Goal: Task Accomplishment & Management: Complete application form

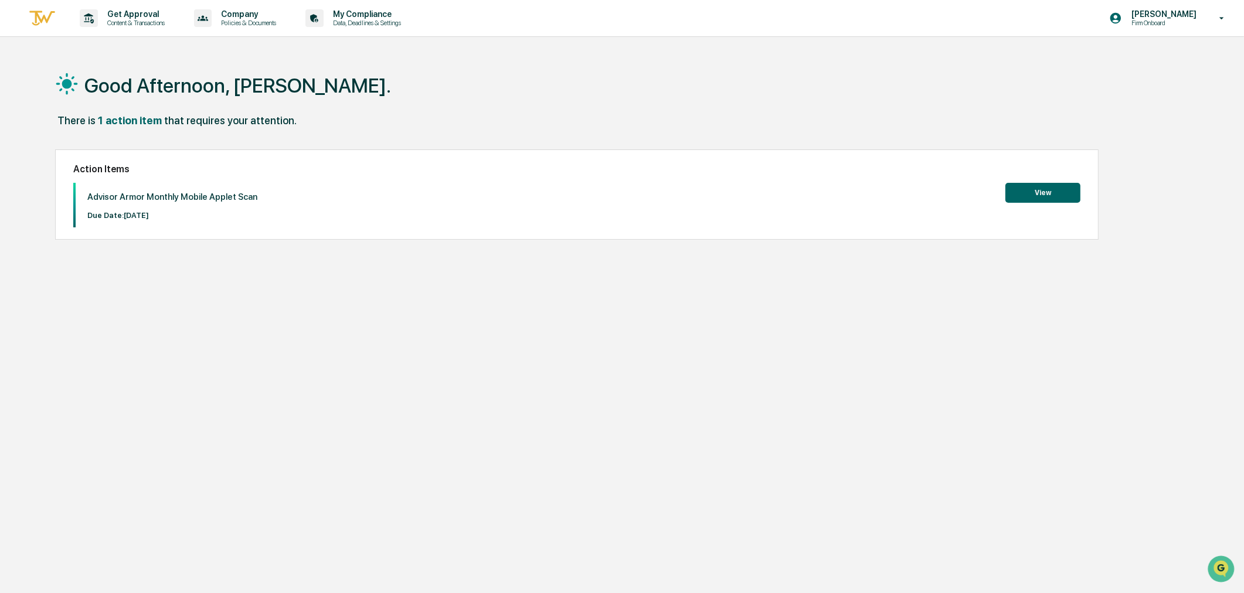
click at [1053, 190] on button "View" at bounding box center [1043, 193] width 75 height 20
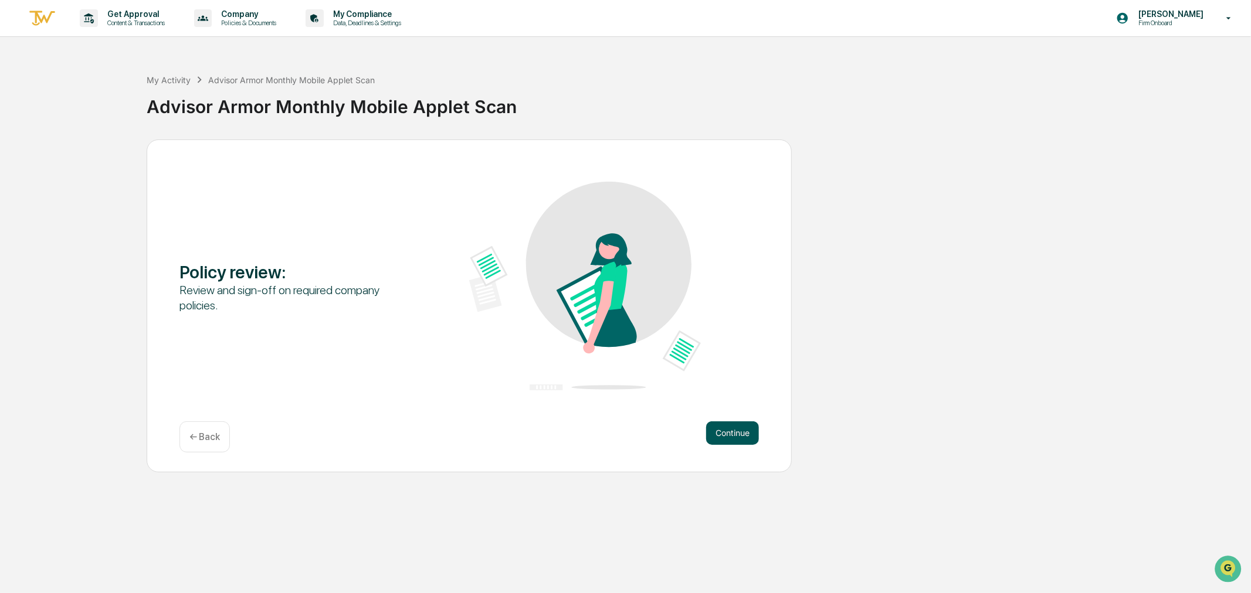
click at [725, 429] on button "Continue" at bounding box center [732, 433] width 53 height 23
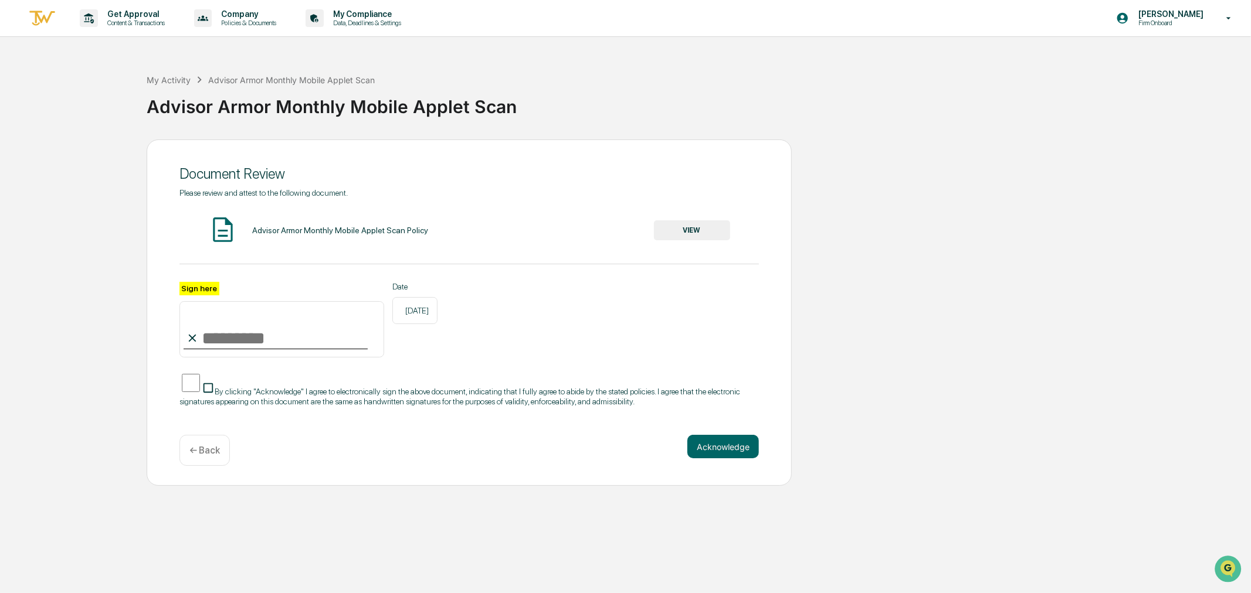
click at [208, 348] on input "Sign here" at bounding box center [281, 329] width 205 height 56
click at [693, 229] on button "VIEW" at bounding box center [692, 230] width 76 height 20
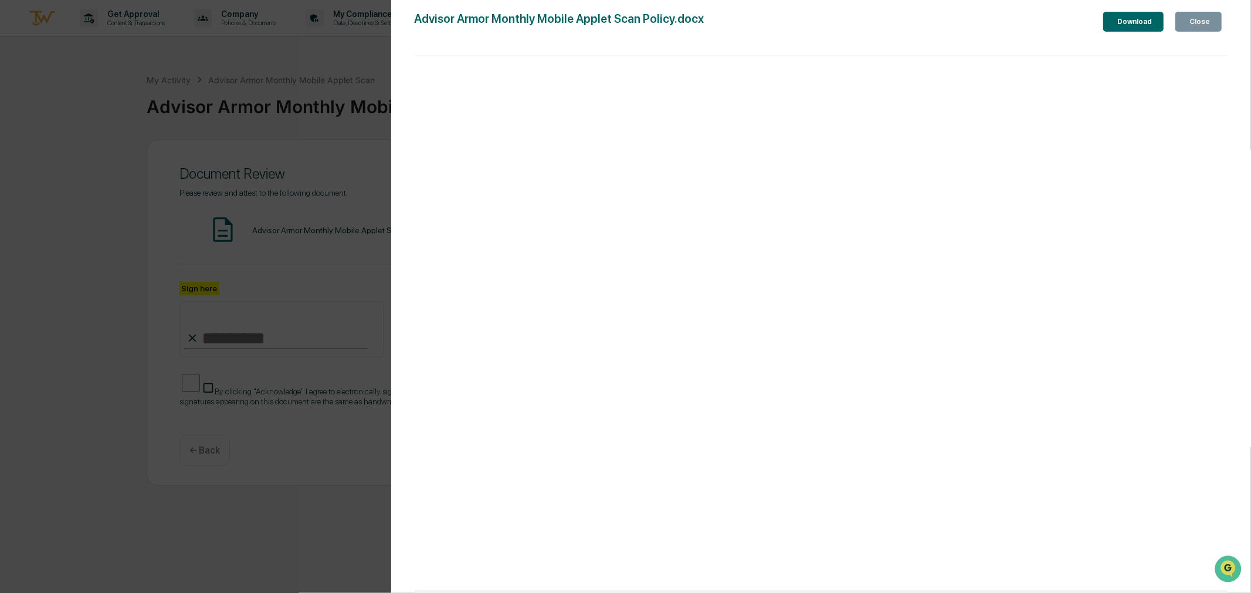
click at [1194, 13] on button "Close" at bounding box center [1198, 22] width 46 height 20
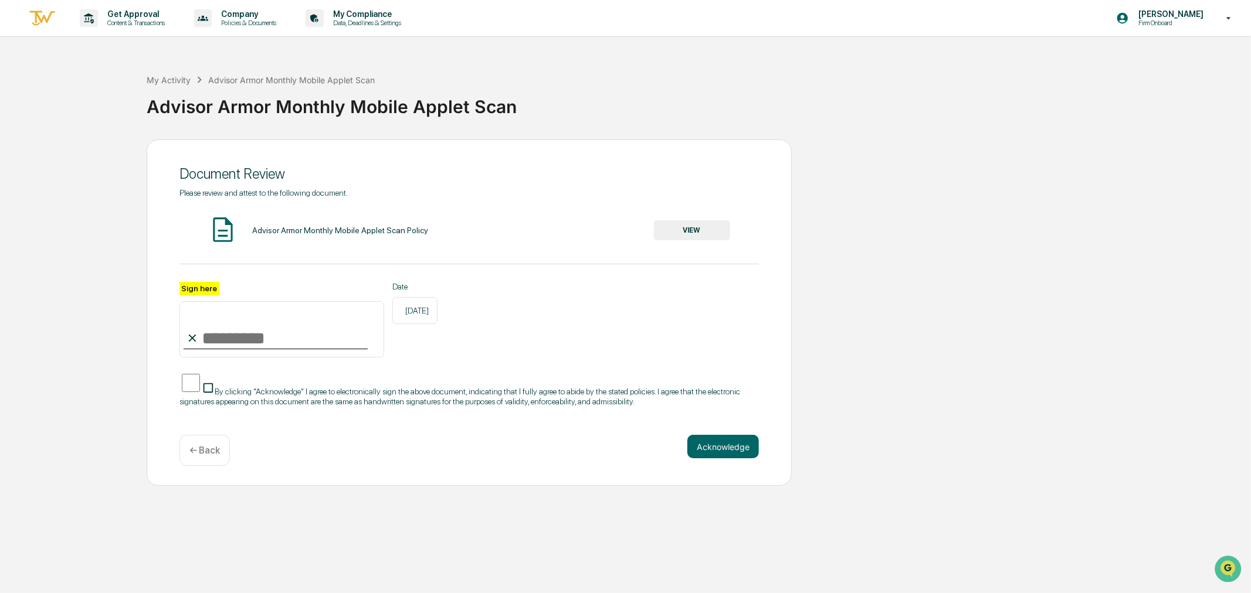
click at [232, 340] on input "Sign here" at bounding box center [281, 329] width 205 height 56
type input "**********"
click at [734, 448] on button "Acknowledge" at bounding box center [723, 446] width 72 height 23
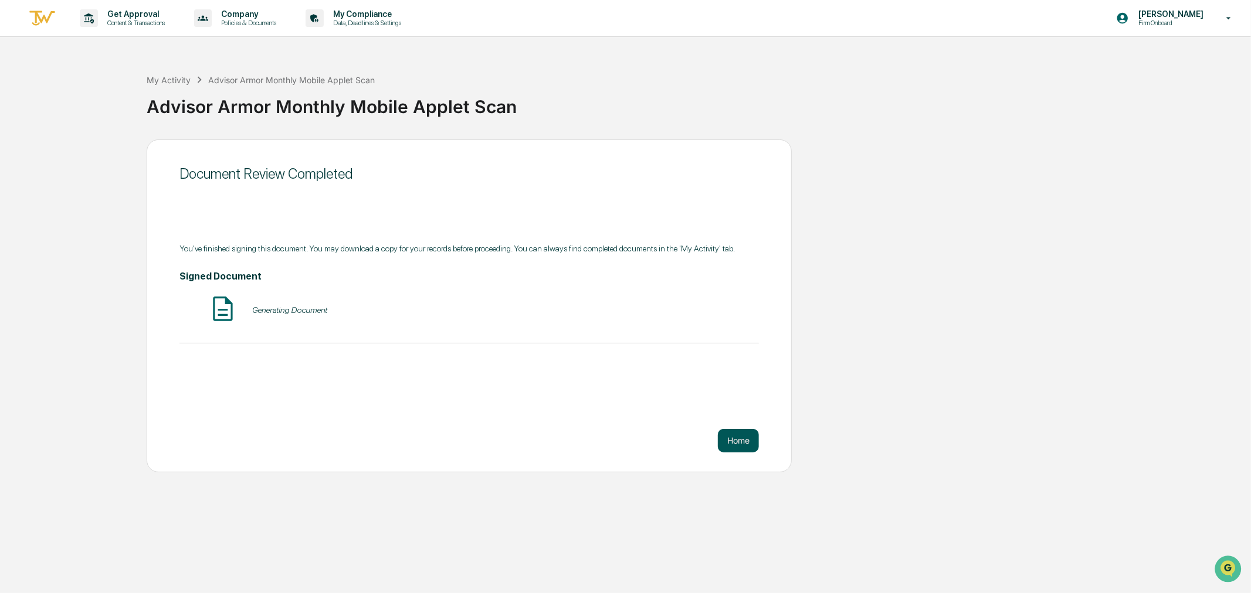
click at [744, 443] on button "Home" at bounding box center [738, 440] width 41 height 23
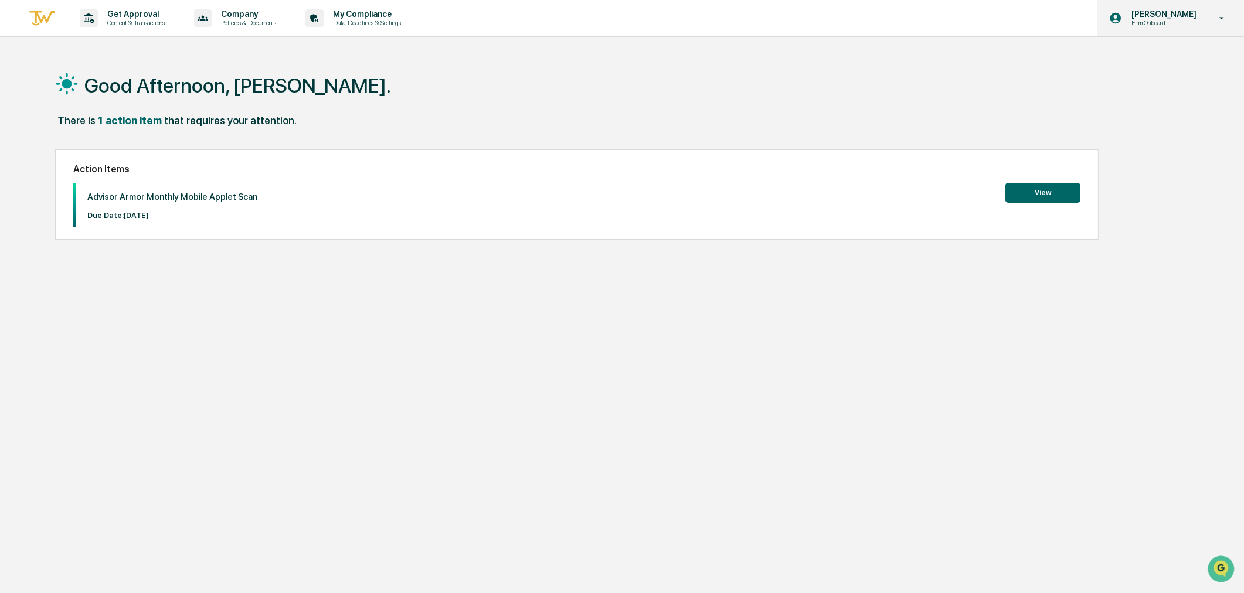
click at [1185, 12] on p "[PERSON_NAME]" at bounding box center [1162, 13] width 80 height 9
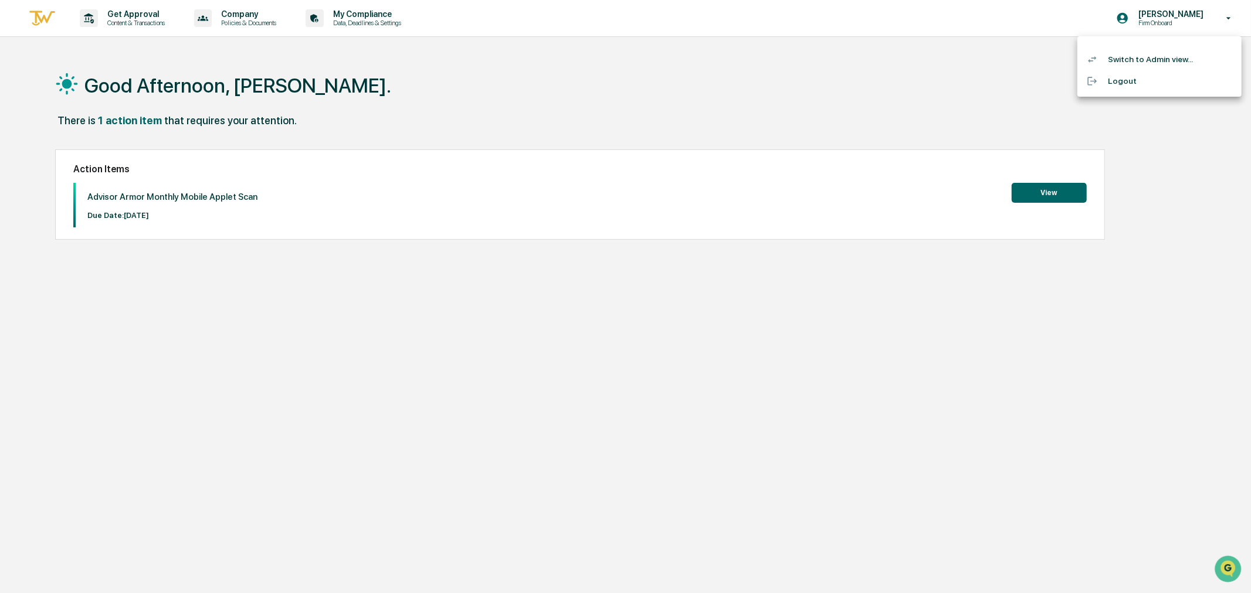
click at [1152, 57] on li "Switch to Admin view..." at bounding box center [1159, 60] width 164 height 22
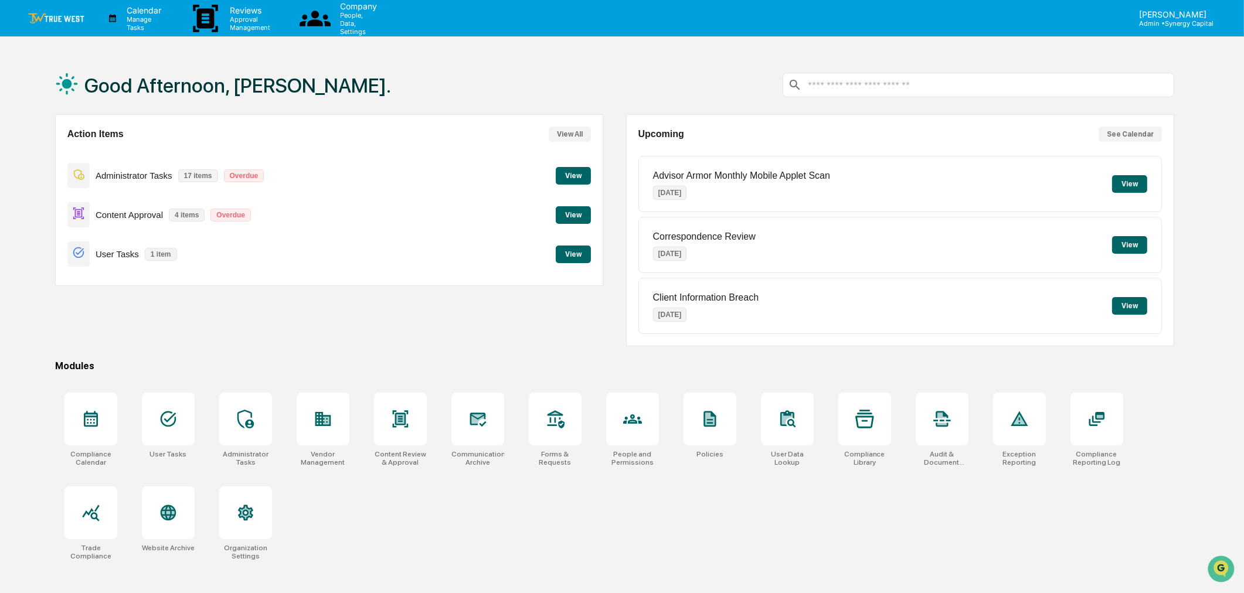
click at [574, 256] on button "View" at bounding box center [573, 255] width 35 height 18
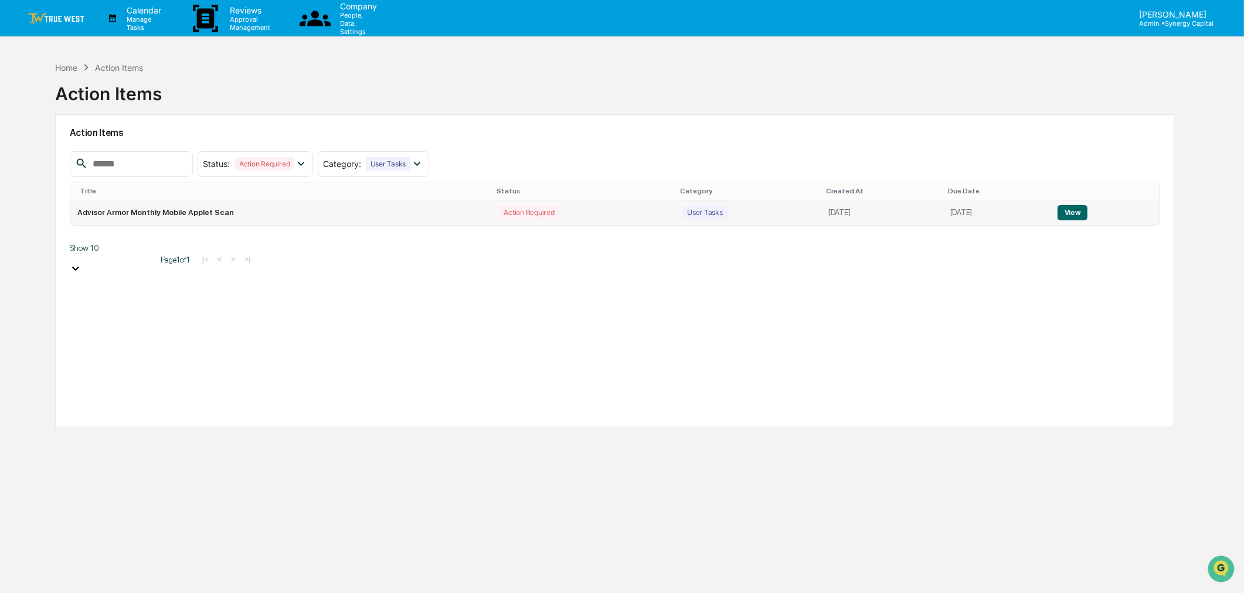
click at [1077, 209] on button "View" at bounding box center [1073, 212] width 30 height 15
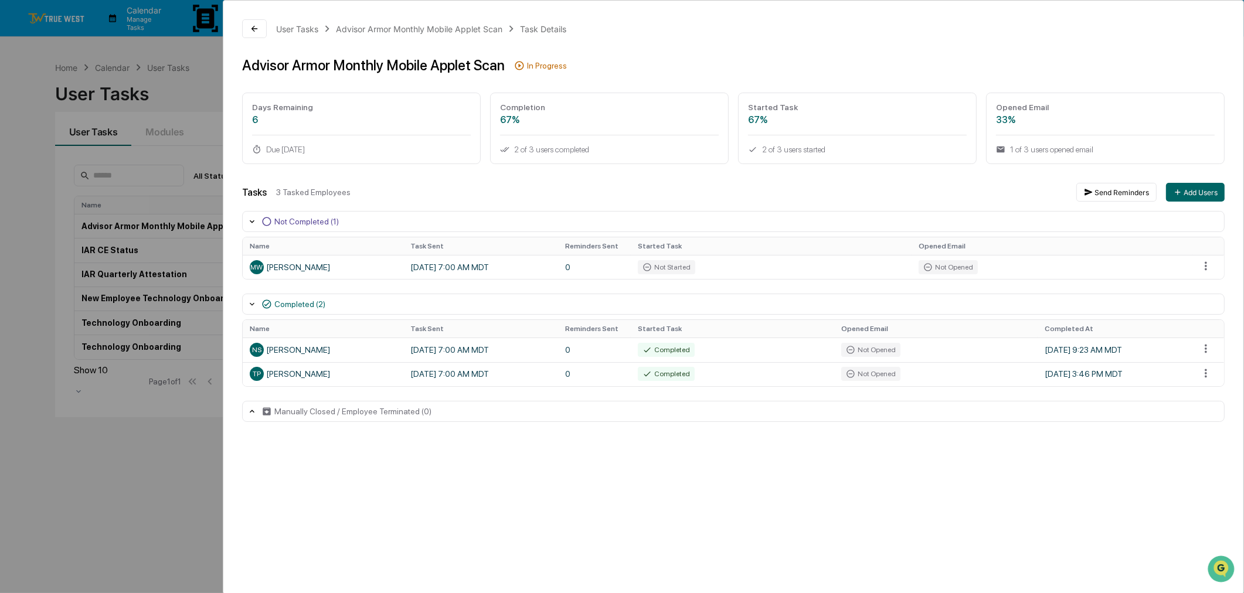
click at [131, 468] on div "User Tasks Advisor Armor Monthly Mobile Applet Scan Task Details Advisor Armor …" at bounding box center [622, 296] width 1244 height 593
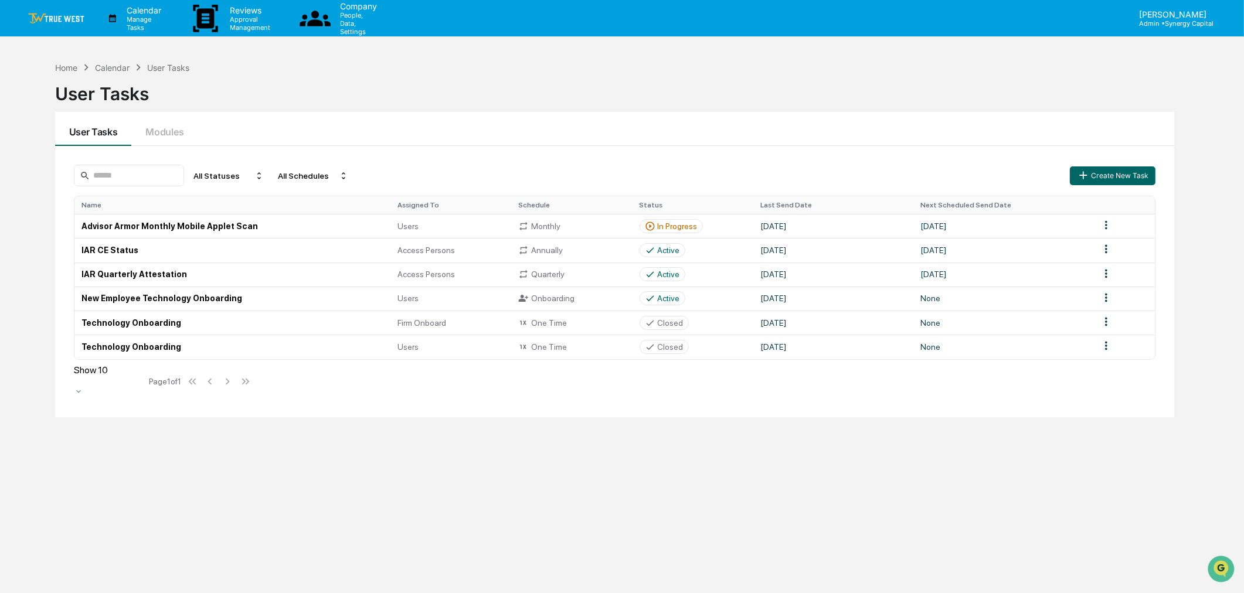
click at [541, 108] on div "User Tasks" at bounding box center [615, 91] width 1120 height 35
click at [259, 56] on div "Home Calendar User Tasks User Tasks User Tasks Modules All Statuses All Schedul…" at bounding box center [615, 352] width 1155 height 593
click at [851, 475] on div "Home Calendar User Tasks User Tasks User Tasks Modules All Statuses All Schedul…" at bounding box center [615, 352] width 1155 height 593
